Goal: Information Seeking & Learning: Learn about a topic

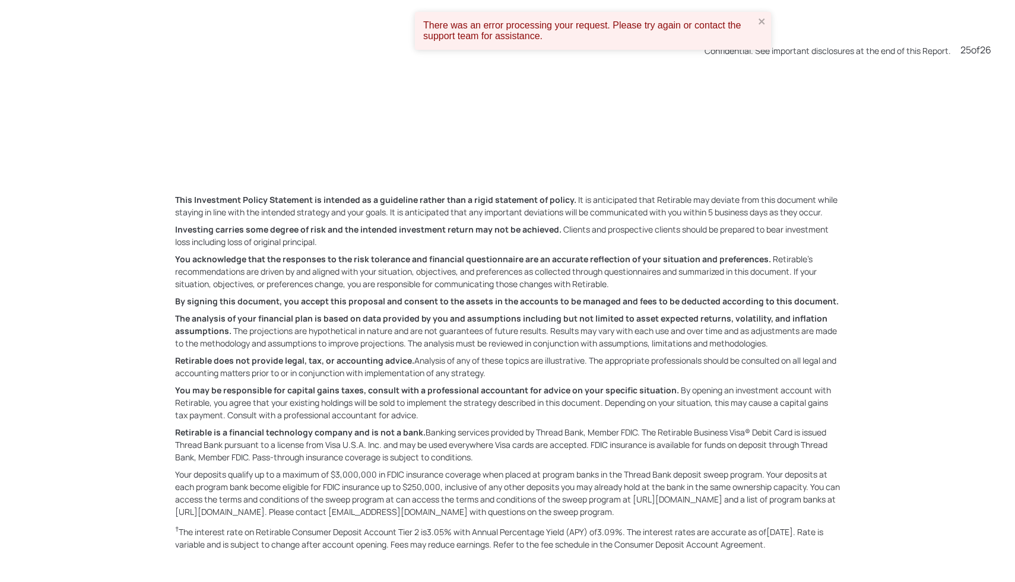
scroll to position [14560, 0]
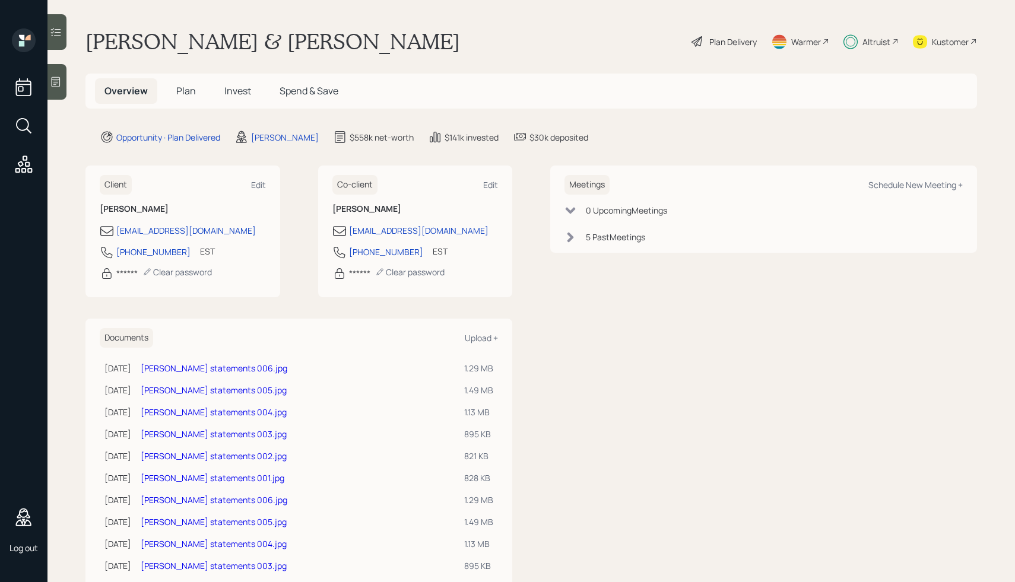
click at [719, 97] on div "Overview Plan Invest Spend & Save" at bounding box center [531, 91] width 892 height 35
click at [715, 43] on div "Plan Delivery" at bounding box center [732, 42] width 47 height 12
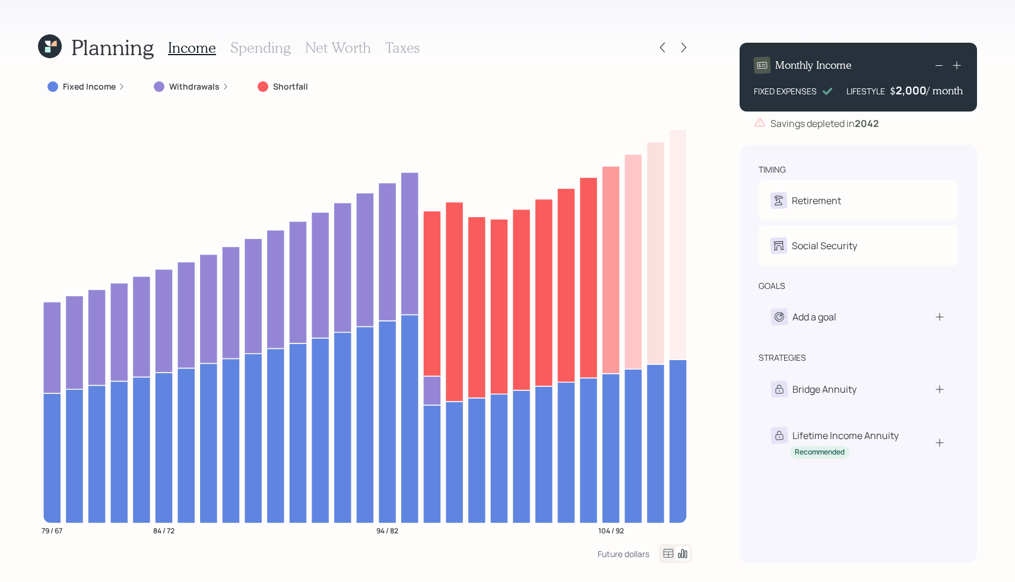
click at [259, 50] on h3 "Spending" at bounding box center [260, 47] width 61 height 17
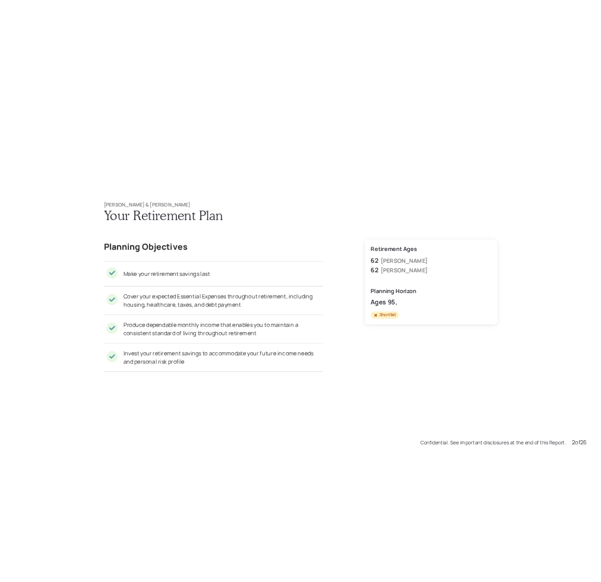
scroll to position [582, 0]
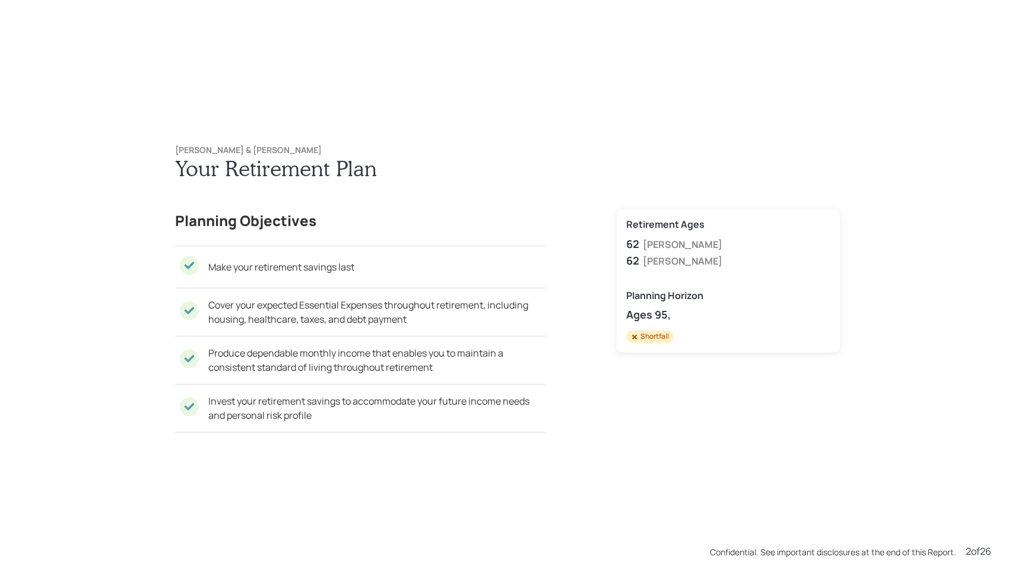
click at [382, 280] on div "Make your retirement savings last" at bounding box center [360, 267] width 370 height 42
drag, startPoint x: 172, startPoint y: 258, endPoint x: 212, endPoint y: 259, distance: 40.4
click at [212, 259] on div "[PERSON_NAME] & [PERSON_NAME] Your Retirement Plan Planning Objectives Make you…" at bounding box center [507, 294] width 712 height 344
